Goal: Browse casually

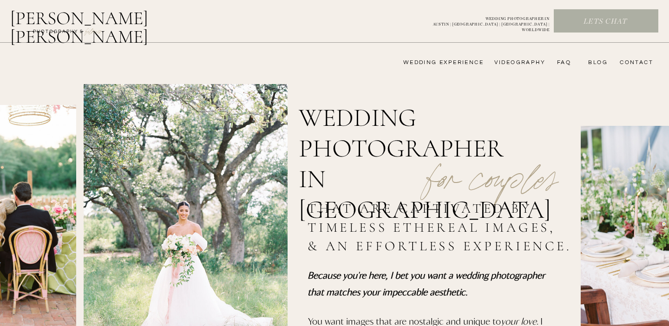
click at [467, 61] on nav "wedding experience" at bounding box center [436, 62] width 93 height 7
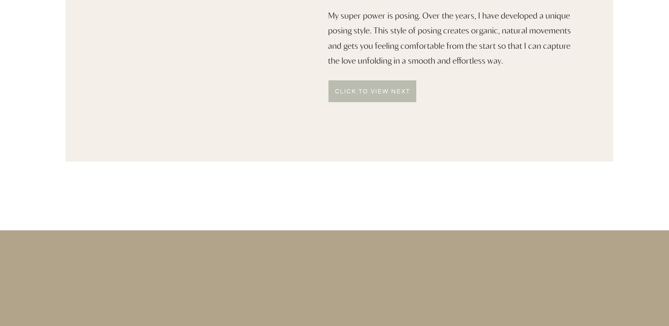
scroll to position [597, 0]
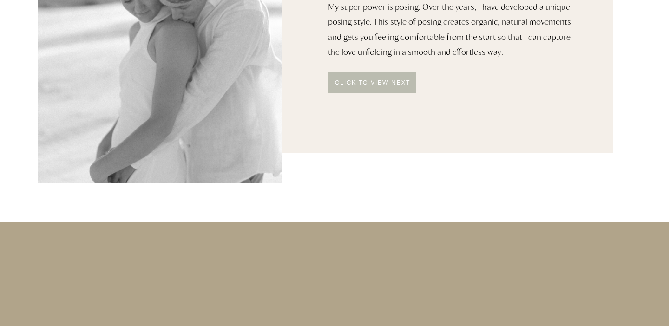
click at [362, 92] on div at bounding box center [372, 82] width 88 height 22
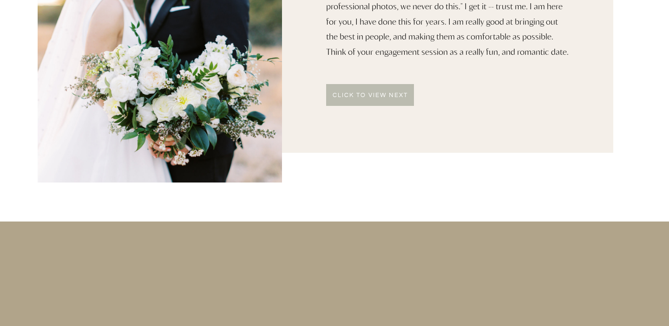
click at [362, 92] on p "click to VIEW NEXT" at bounding box center [370, 95] width 88 height 7
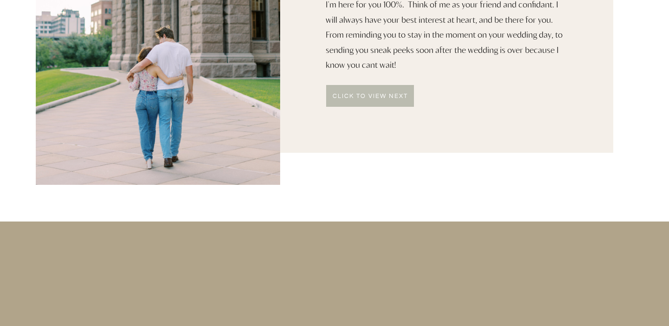
click at [358, 91] on div at bounding box center [370, 96] width 88 height 22
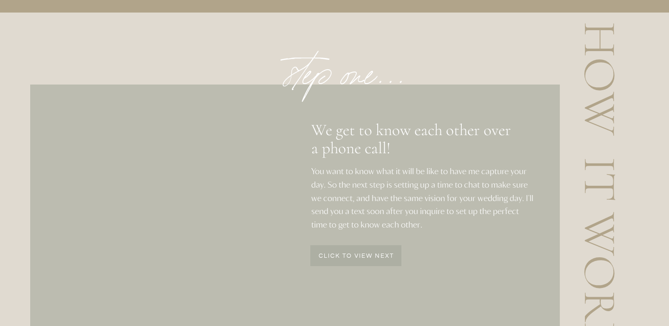
scroll to position [1197, 0]
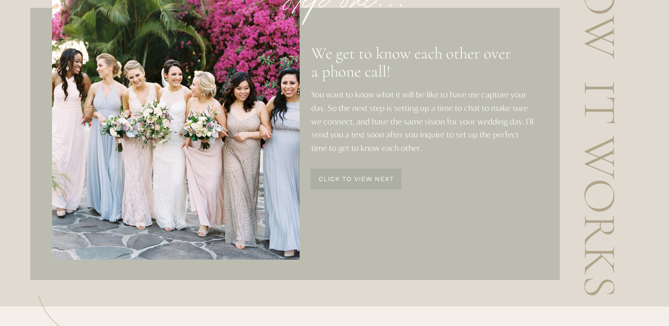
click at [348, 181] on p "click to view next" at bounding box center [356, 180] width 90 height 8
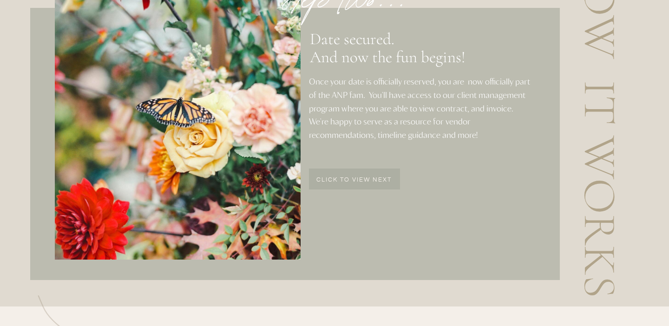
click at [348, 181] on p "click to view next" at bounding box center [354, 181] width 90 height 8
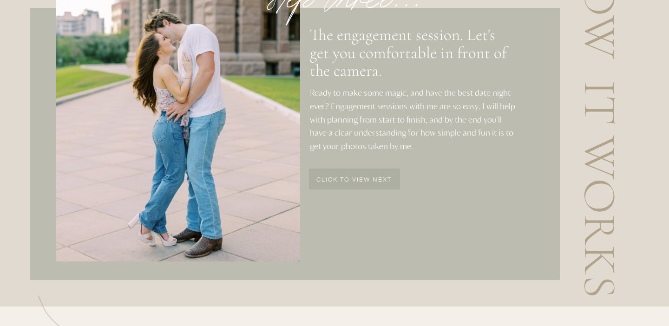
click at [348, 181] on p "click to view next" at bounding box center [354, 181] width 90 height 8
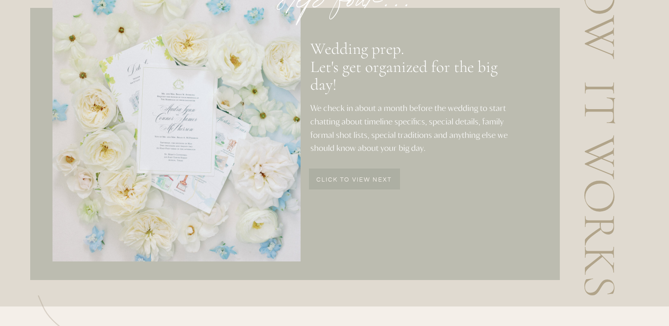
click at [348, 181] on p "click to view next" at bounding box center [354, 181] width 90 height 8
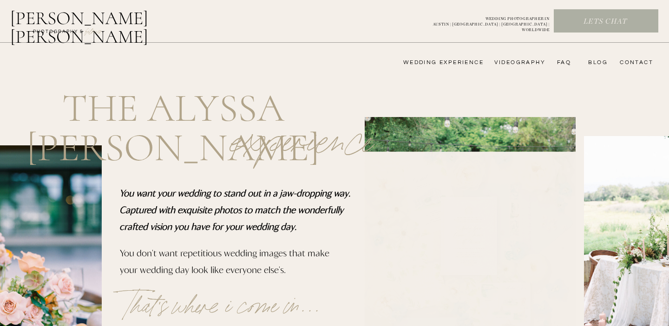
scroll to position [0, 0]
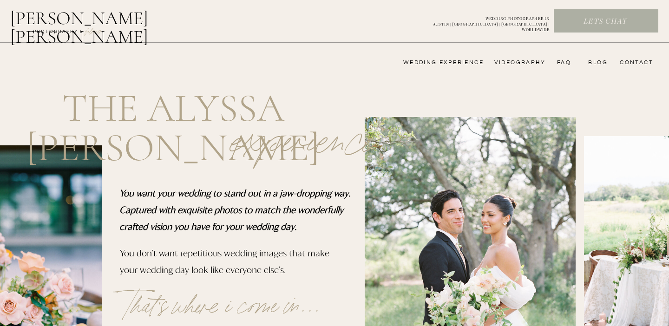
click at [467, 60] on nav "wedding experience" at bounding box center [436, 62] width 93 height 7
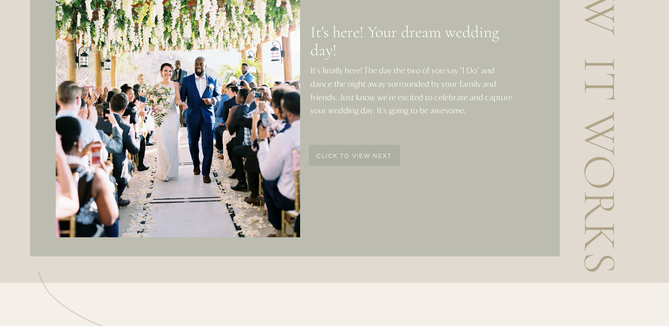
scroll to position [1293, 0]
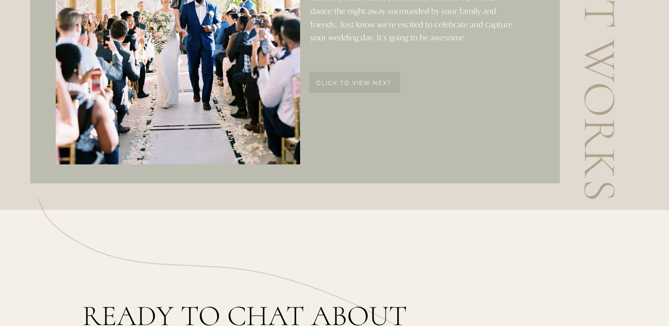
click at [351, 84] on p "click to view next" at bounding box center [354, 84] width 90 height 8
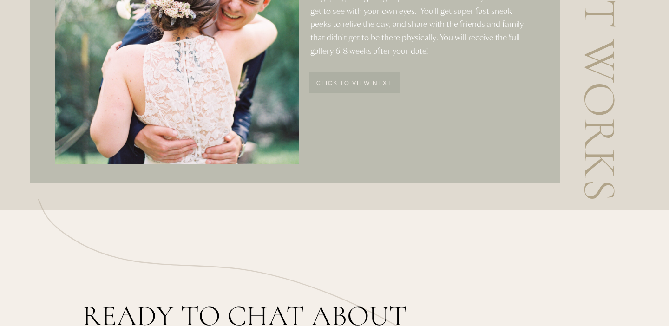
click at [351, 84] on p "click to view next" at bounding box center [354, 84] width 90 height 8
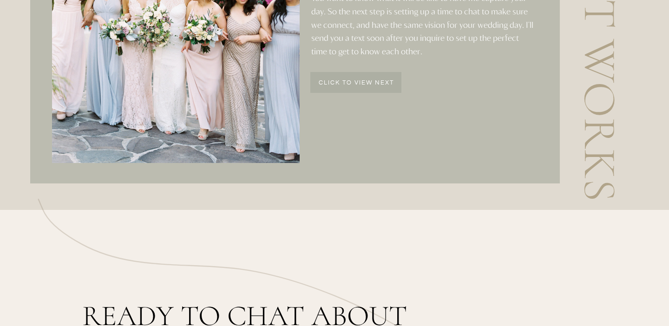
click at [351, 84] on p "click to view next" at bounding box center [356, 84] width 90 height 8
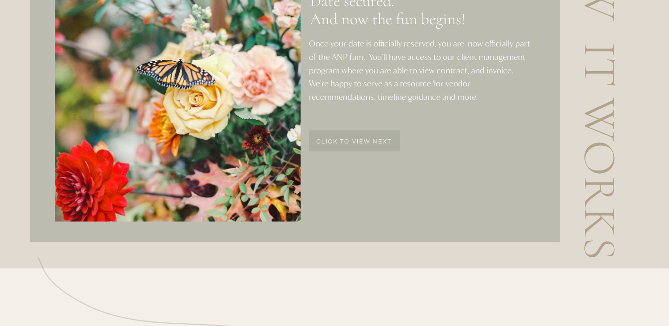
click at [351, 137] on div at bounding box center [354, 140] width 91 height 21
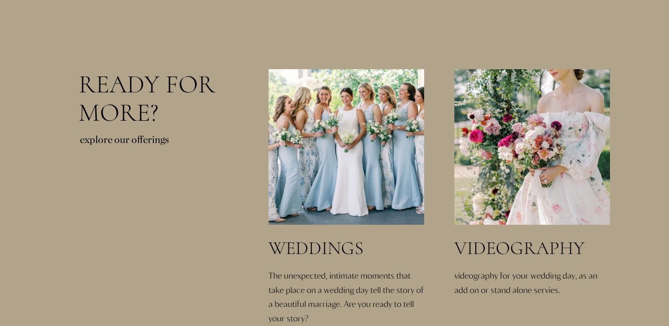
scroll to position [1905, 0]
click at [364, 178] on div at bounding box center [346, 148] width 156 height 156
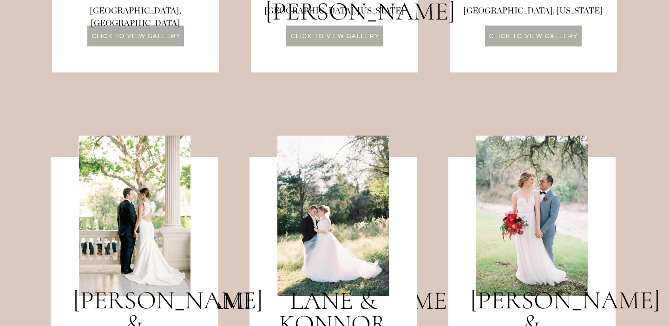
scroll to position [1180, 0]
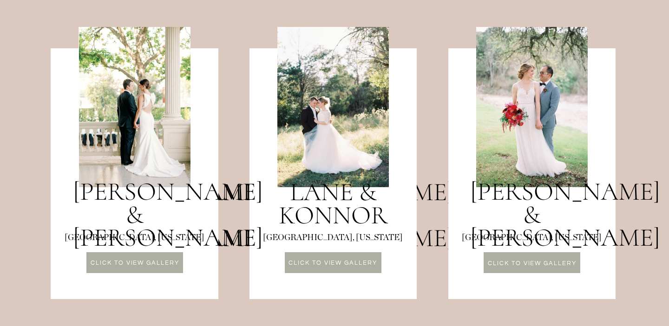
click at [165, 180] on h3 "Audra & Connor" at bounding box center [134, 203] width 123 height 47
click at [159, 258] on div at bounding box center [134, 262] width 97 height 21
